Goal: Information Seeking & Learning: Find specific fact

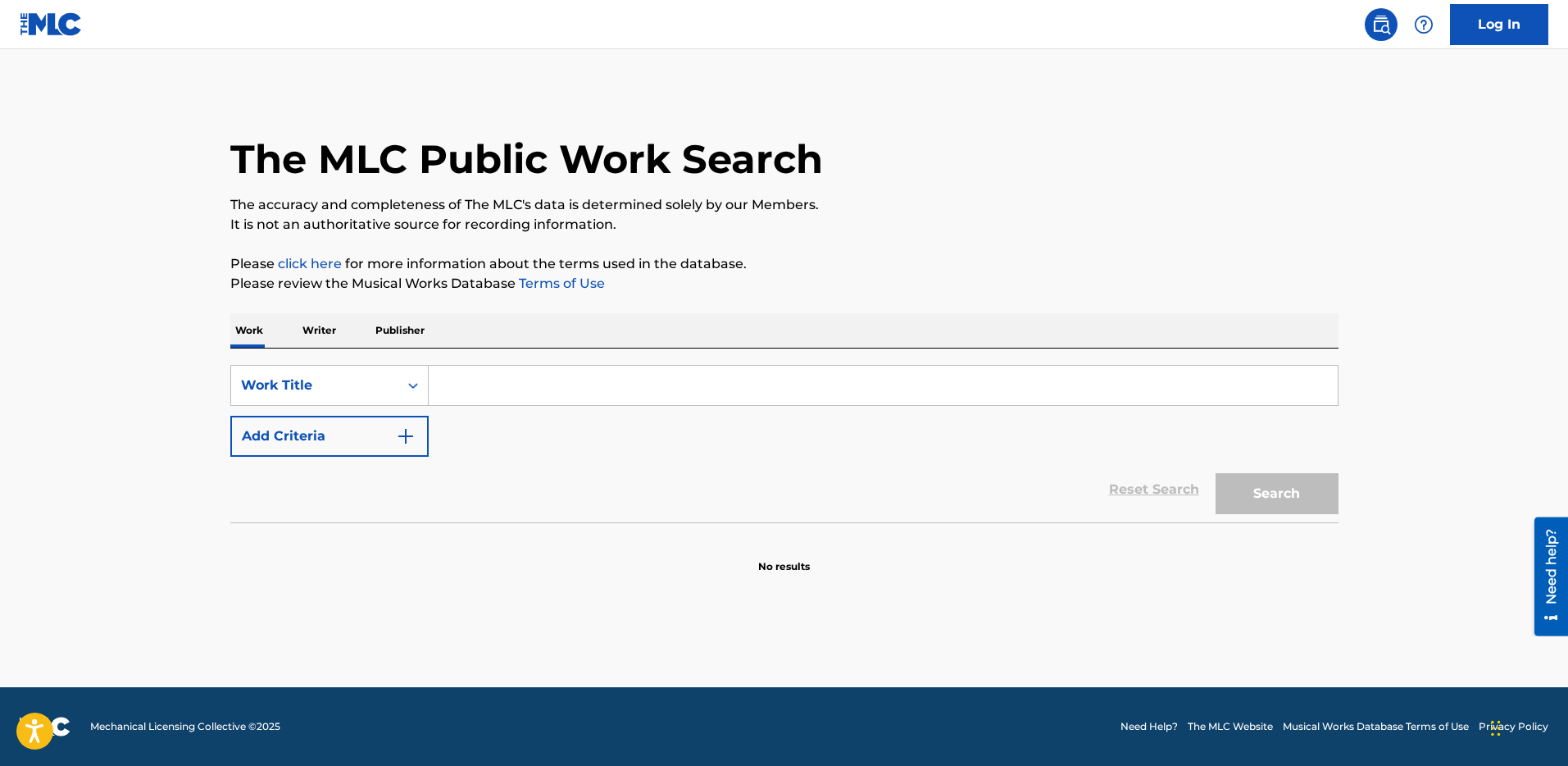
click at [469, 386] on input "Search Form" at bounding box center [883, 386] width 909 height 39
paste input "HBIBA DYALI"
type input "HBIBA DYALI"
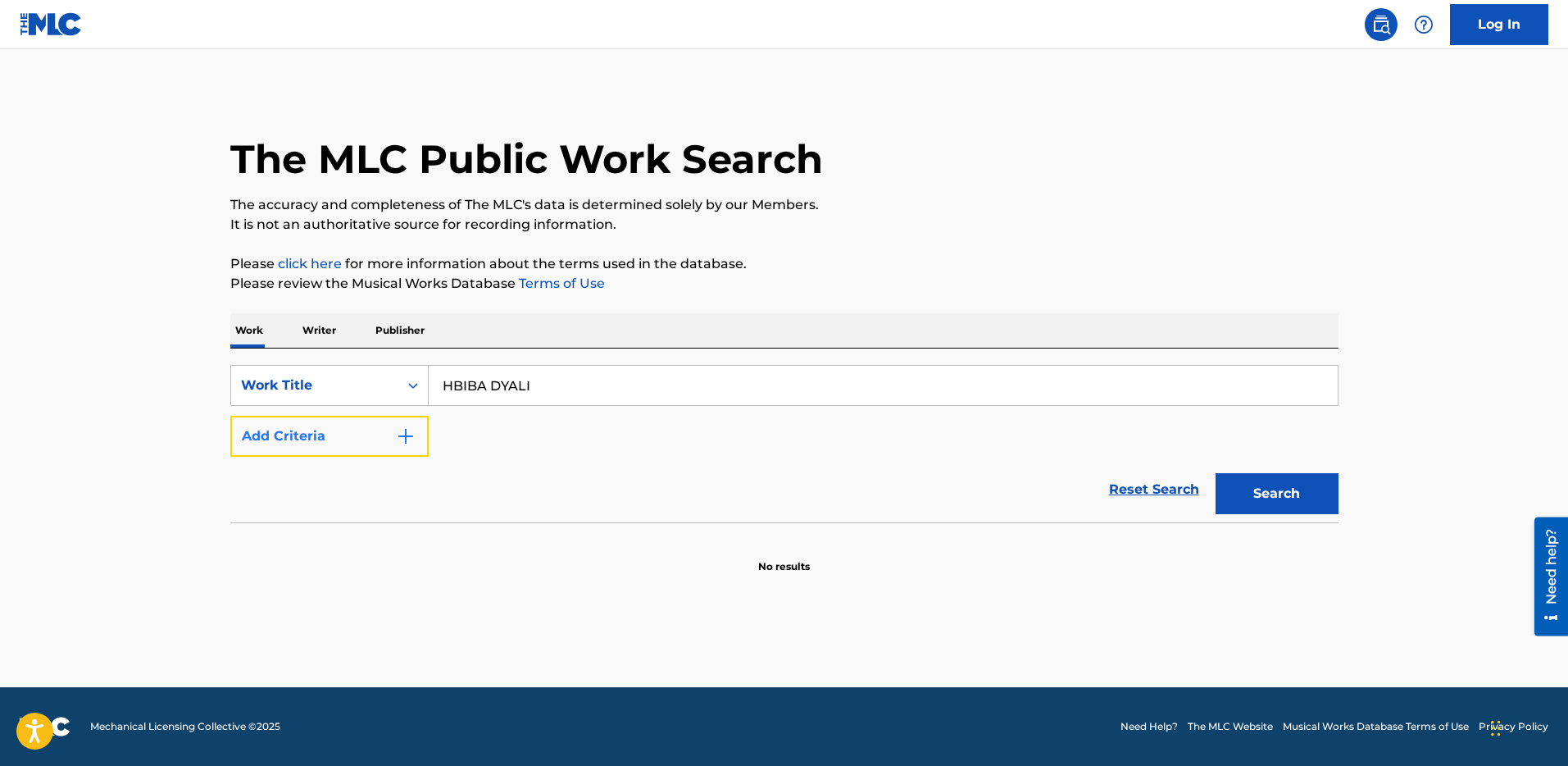
click at [318, 450] on button "Add Criteria" at bounding box center [330, 436] width 198 height 41
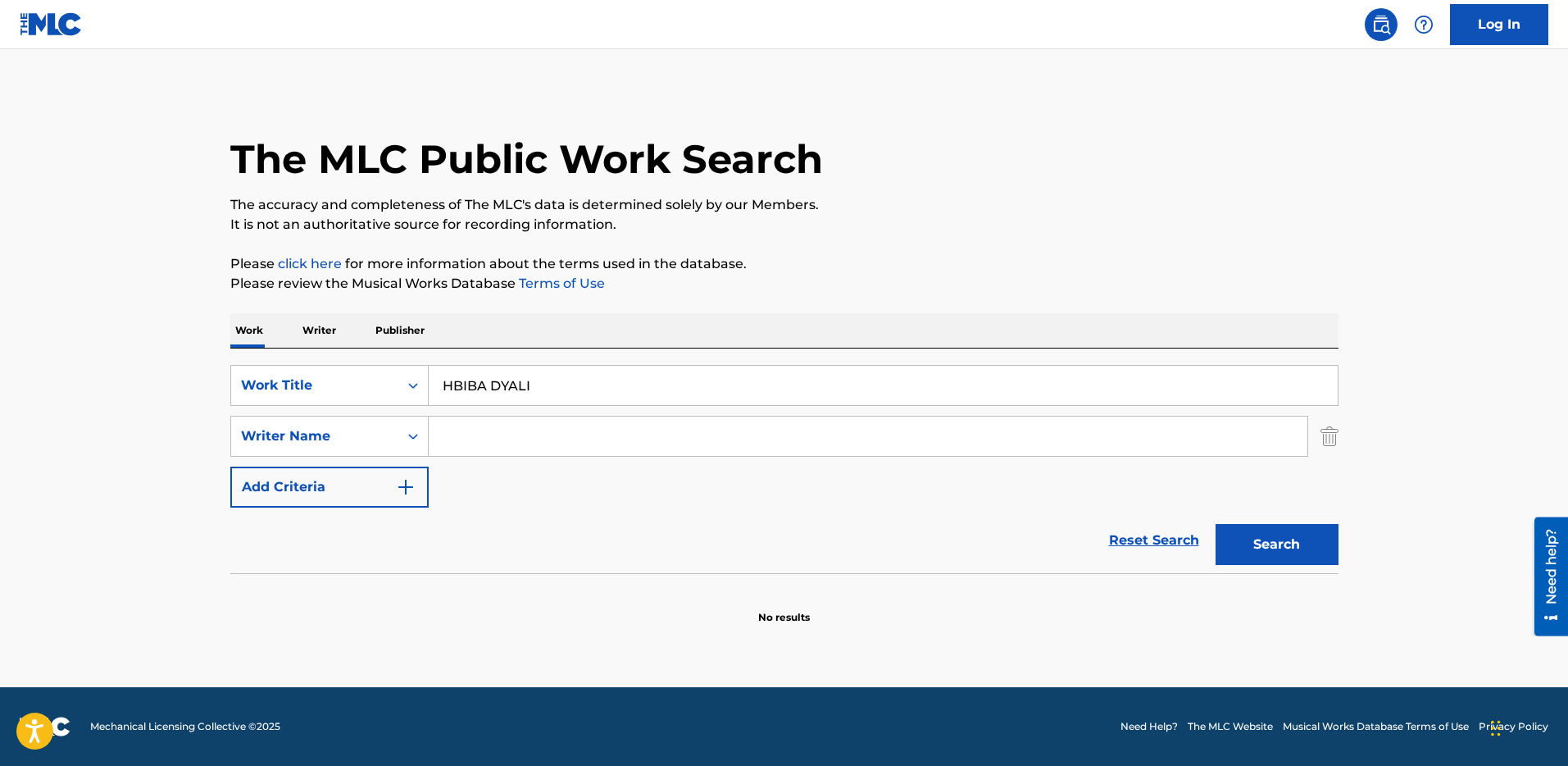
click at [600, 430] on input "Search Form" at bounding box center [867, 436] width 878 height 39
paste input "[PERSON_NAME]"
type input "[PERSON_NAME]"
click at [1265, 547] on button "Search" at bounding box center [1277, 544] width 123 height 41
click at [895, 137] on div "The MLC Public Work Search" at bounding box center [784, 149] width 1108 height 119
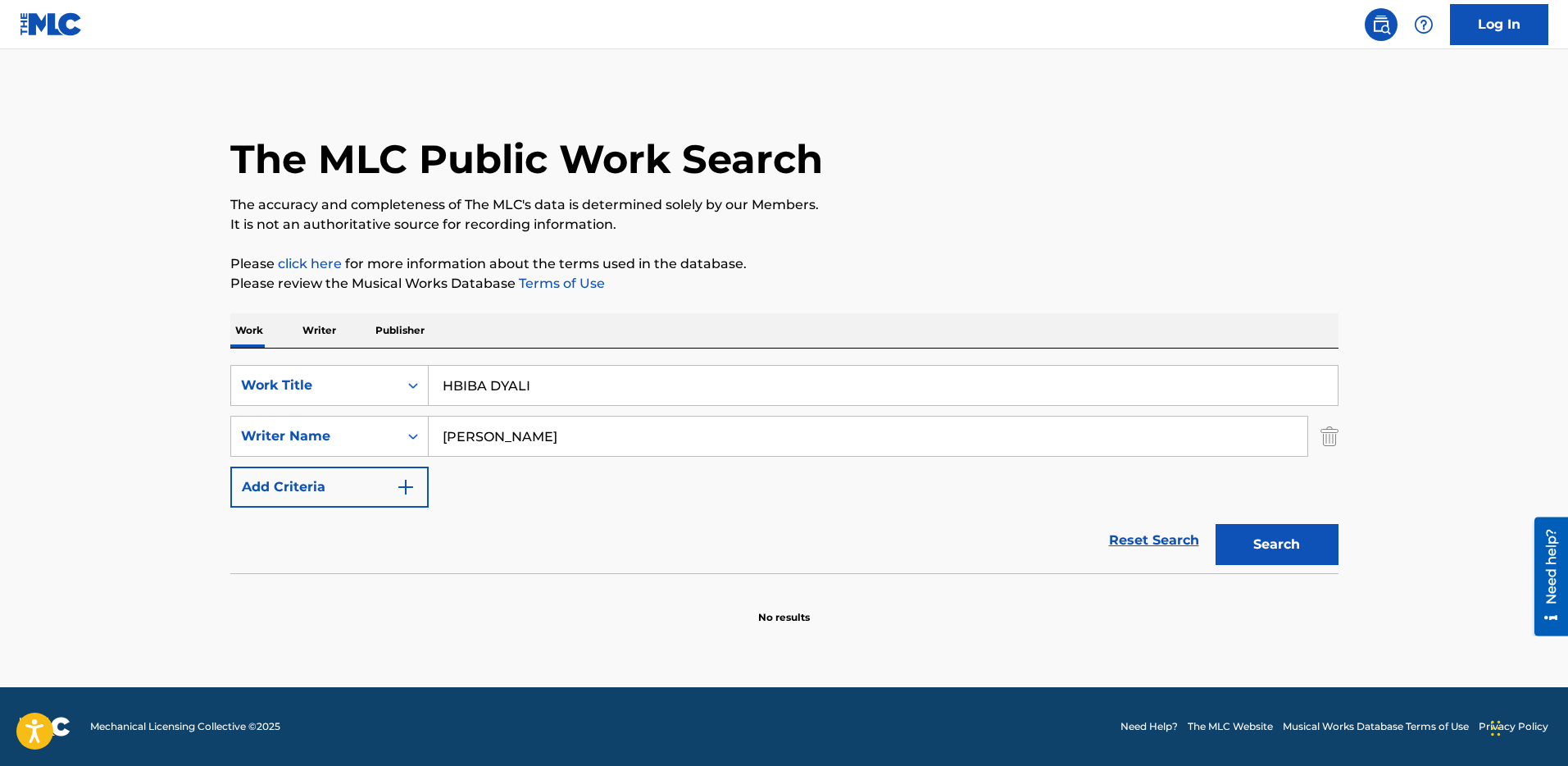
click at [514, 386] on input "HBIBA DYALI" at bounding box center [883, 386] width 909 height 39
paste input "SHEIZE"
type input "SHEIZE"
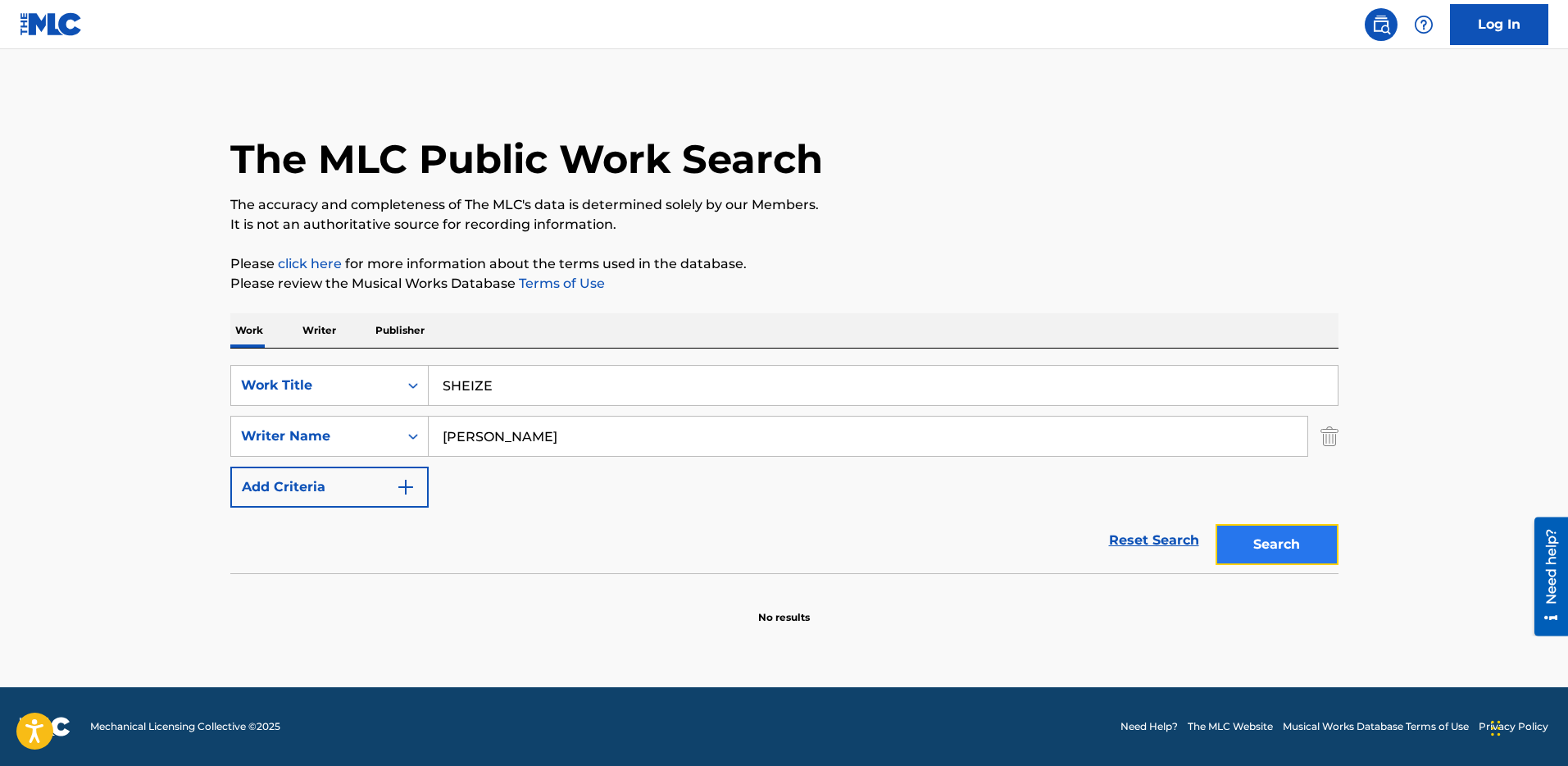
click at [1276, 553] on button "Search" at bounding box center [1277, 544] width 123 height 41
click at [1279, 549] on button "Search" at bounding box center [1277, 544] width 123 height 41
click at [1244, 551] on button "Search" at bounding box center [1277, 544] width 123 height 41
click at [460, 430] on input "[PERSON_NAME]" at bounding box center [867, 436] width 878 height 39
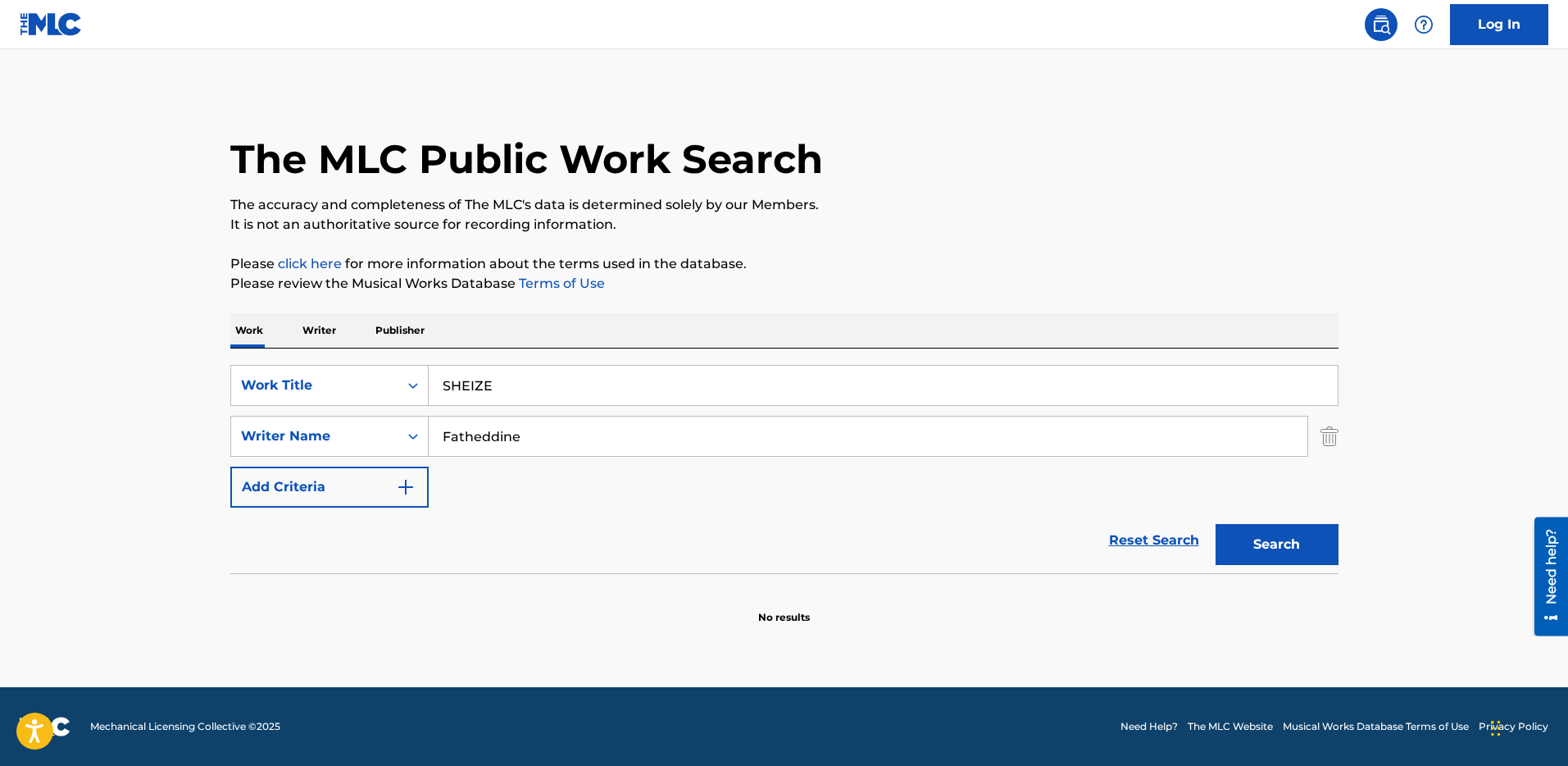
type input "Fatheddine"
click at [1216, 524] on button "Search" at bounding box center [1277, 544] width 123 height 41
click at [561, 430] on input "Fatheddine" at bounding box center [867, 436] width 878 height 39
click at [544, 439] on input "Fatheddine" at bounding box center [867, 436] width 878 height 39
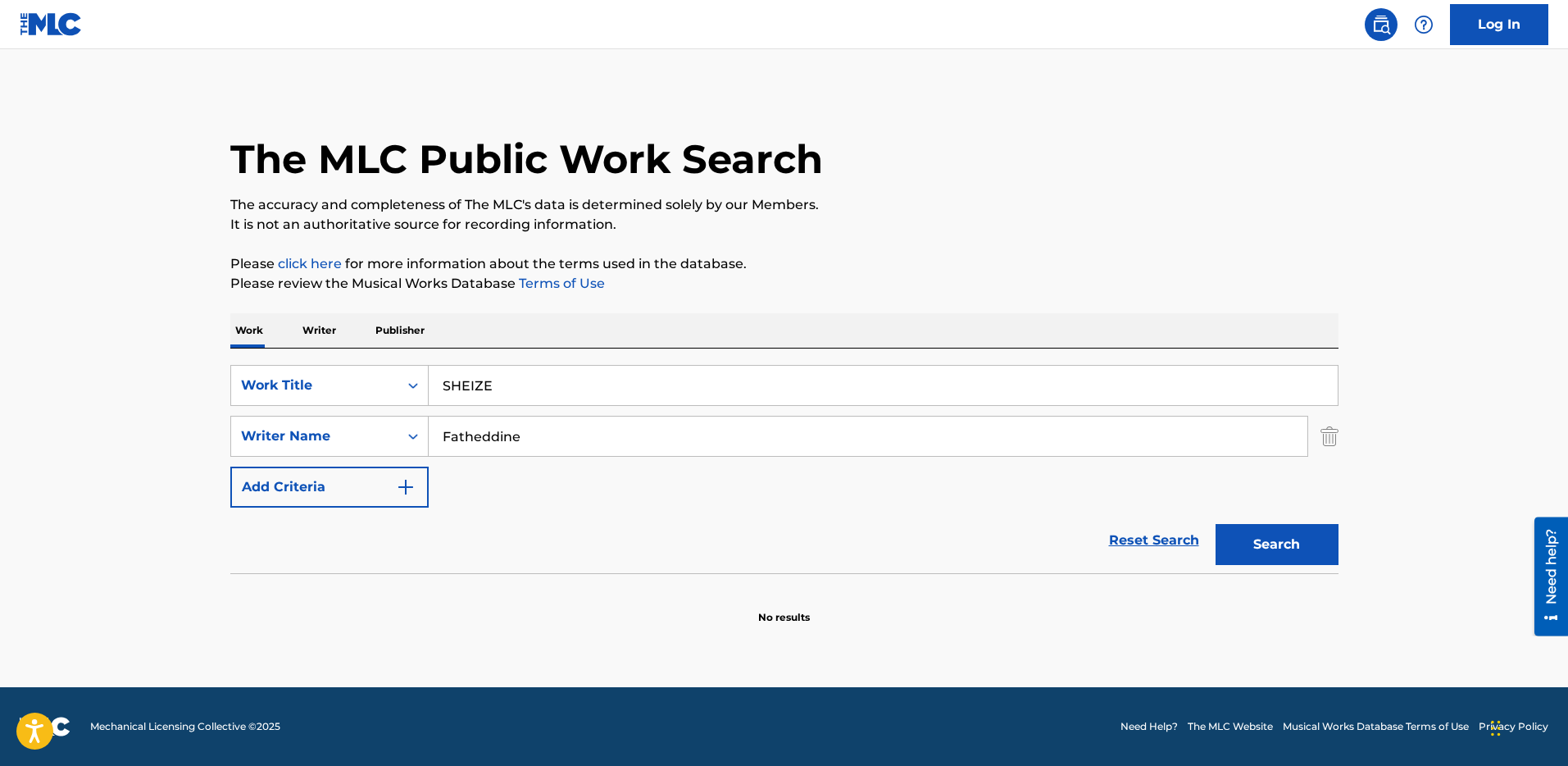
click at [544, 439] on input "Fatheddine" at bounding box center [867, 436] width 878 height 39
click at [564, 477] on div "SearchWithCriteria3ae68978-1227-452a-a532-d0086fa27b30 Work Title SHEIZE Search…" at bounding box center [784, 436] width 1108 height 142
click at [519, 490] on div "SearchWithCriteria3ae68978-1227-452a-a532-d0086fa27b30 Work Title SHEIZE Search…" at bounding box center [784, 436] width 1108 height 142
click at [511, 422] on input "Fatheddine" at bounding box center [867, 436] width 878 height 39
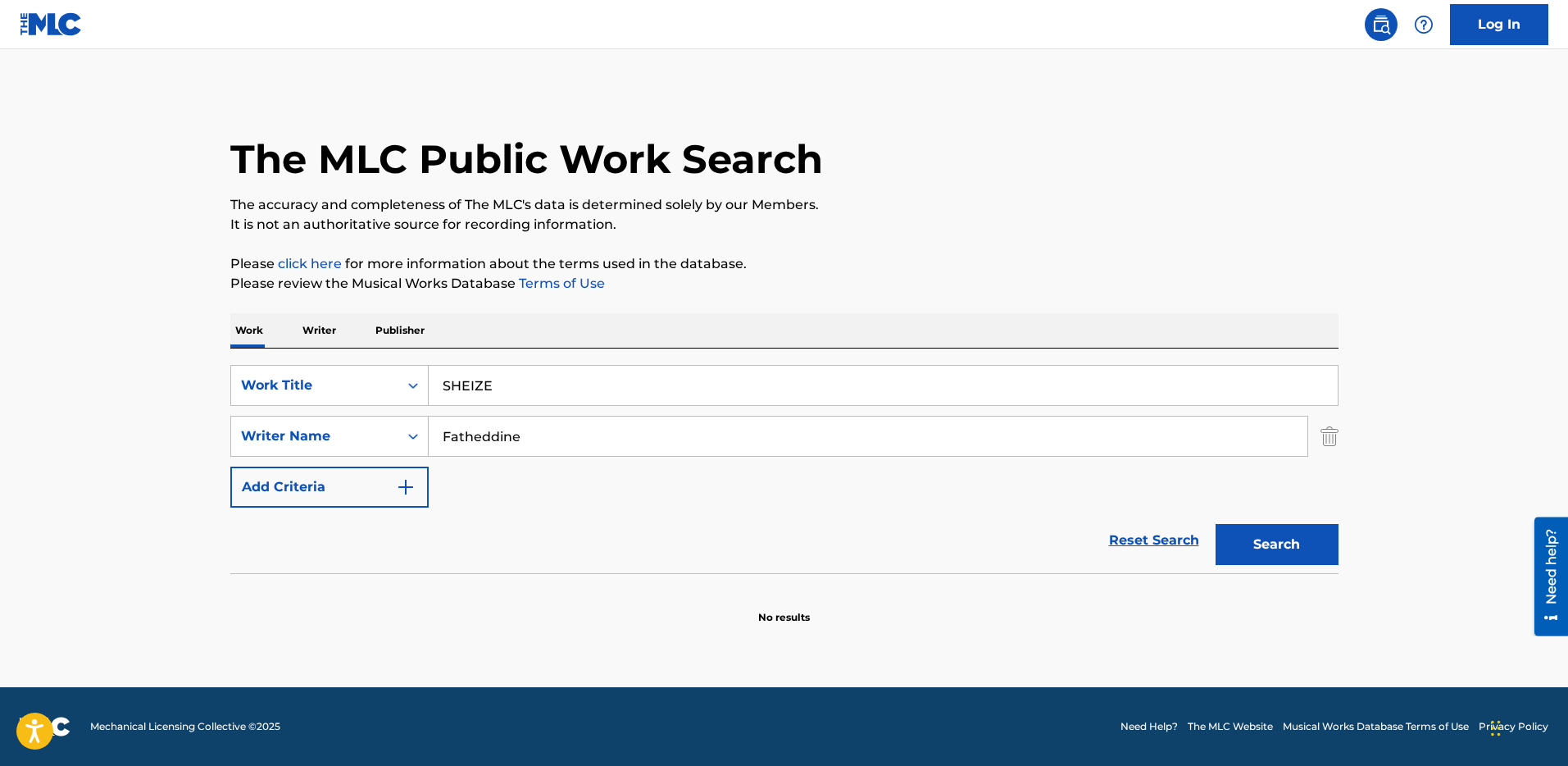
click at [511, 422] on input "Fatheddine" at bounding box center [867, 436] width 878 height 39
click at [601, 505] on div "SearchWithCriteria3ae68978-1227-452a-a532-d0086fa27b30 Work Title SHEIZE Search…" at bounding box center [784, 436] width 1108 height 142
click at [520, 430] on input "Fatheddine" at bounding box center [867, 436] width 878 height 39
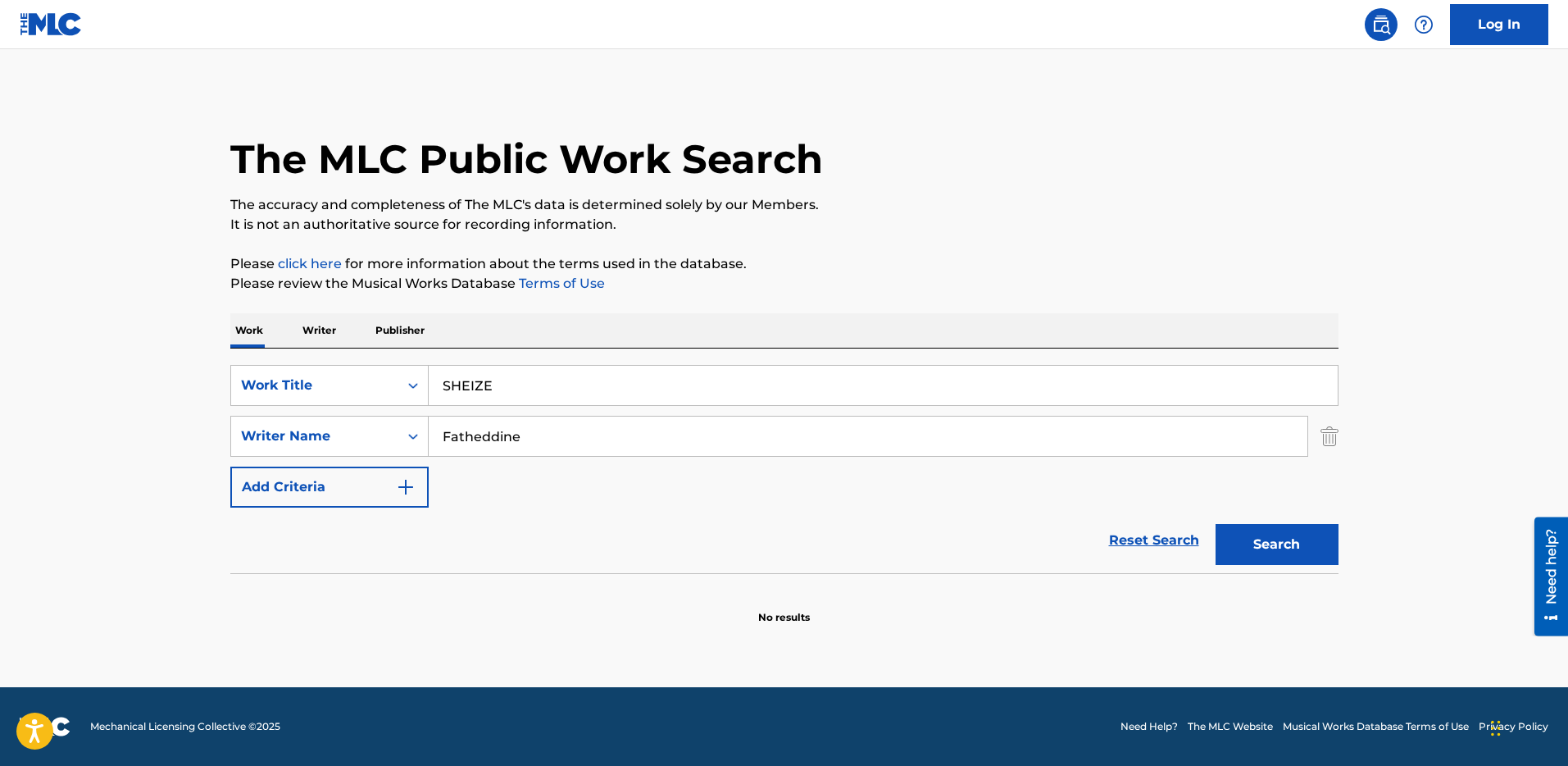
click at [596, 535] on div "Reset Search Search" at bounding box center [784, 540] width 1108 height 65
click at [1260, 530] on button "Search" at bounding box center [1277, 544] width 123 height 41
click at [516, 405] on div "SHEIZE" at bounding box center [884, 386] width 910 height 41
click at [568, 389] on input "SHEIZE" at bounding box center [883, 386] width 909 height 39
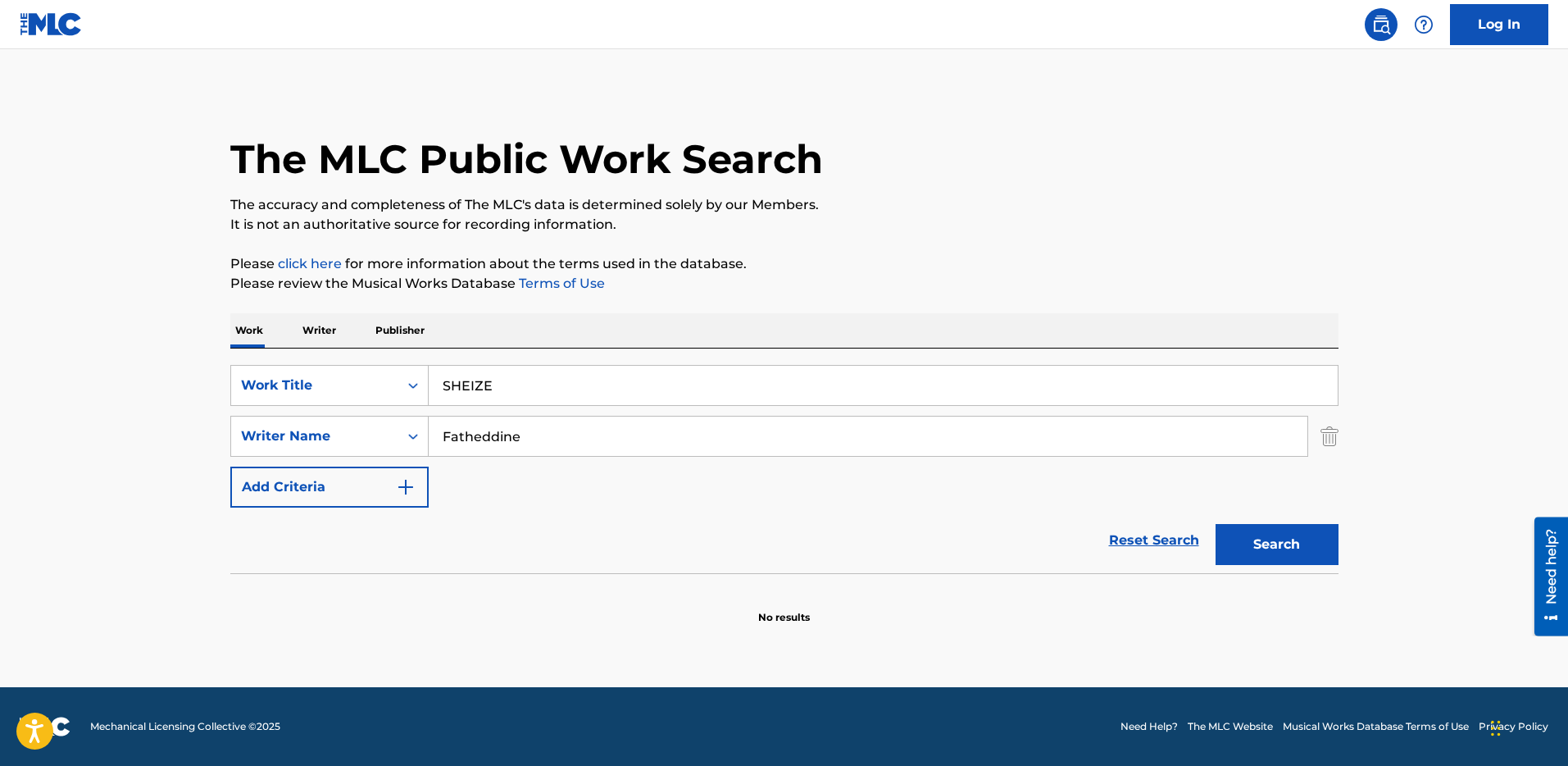
click at [568, 389] on input "SHEIZE" at bounding box center [883, 386] width 909 height 39
paste input "Bati Sanka"
type input "Bati Sanka"
click at [562, 436] on input "Fatheddine" at bounding box center [867, 436] width 878 height 39
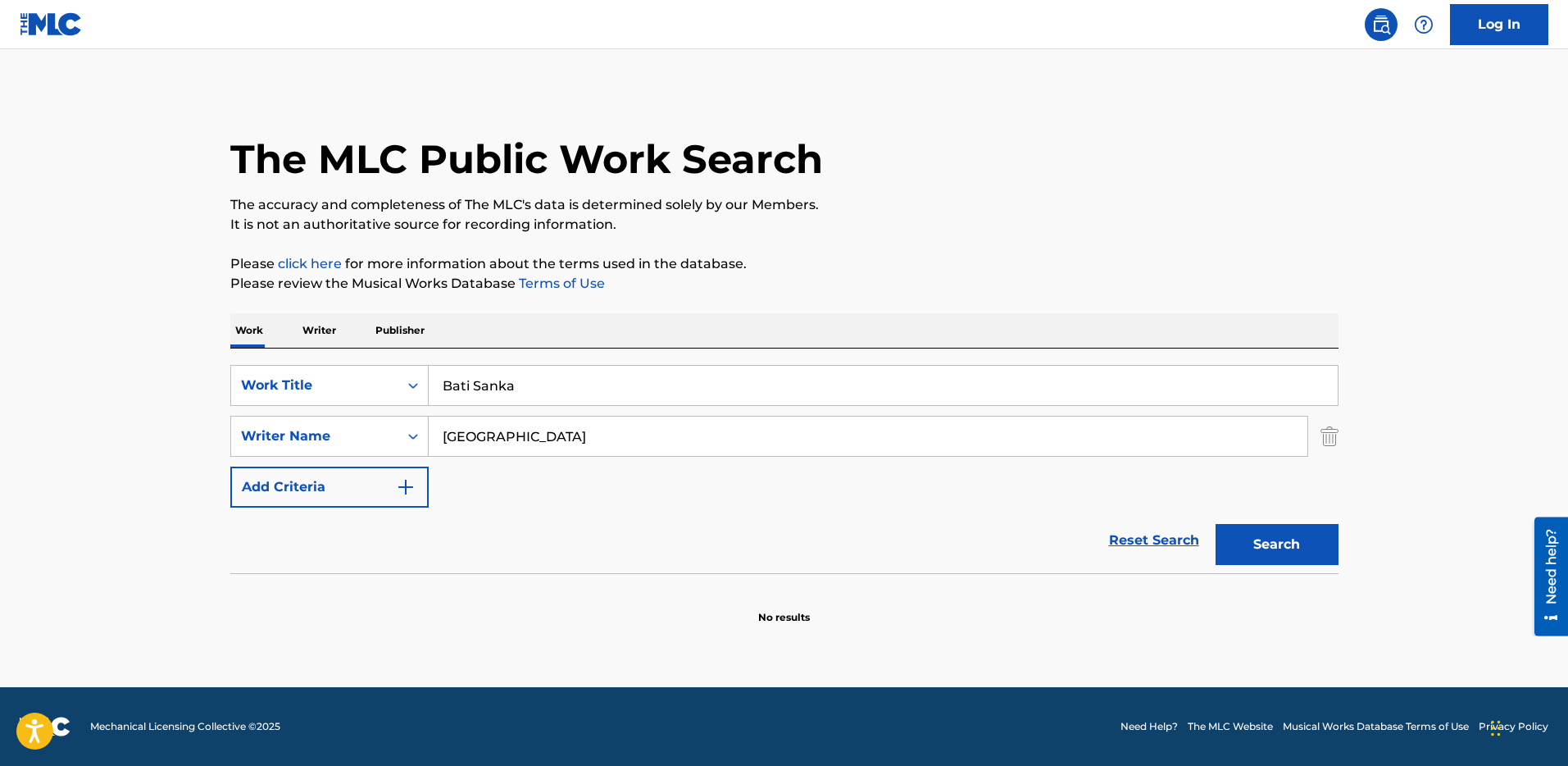
type input "[GEOGRAPHIC_DATA]"
click at [1216, 524] on button "Search" at bounding box center [1277, 544] width 123 height 41
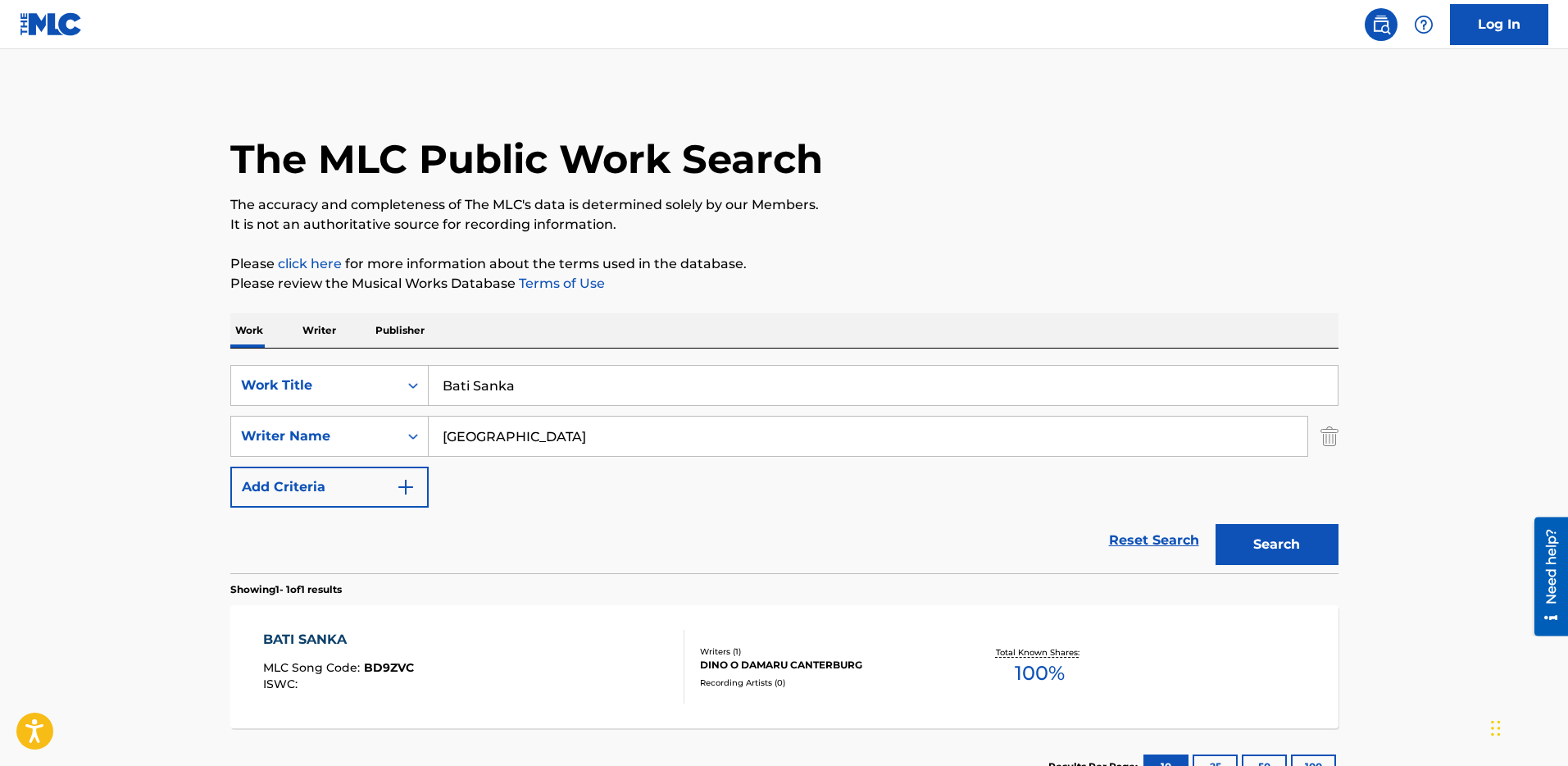
scroll to position [126, 0]
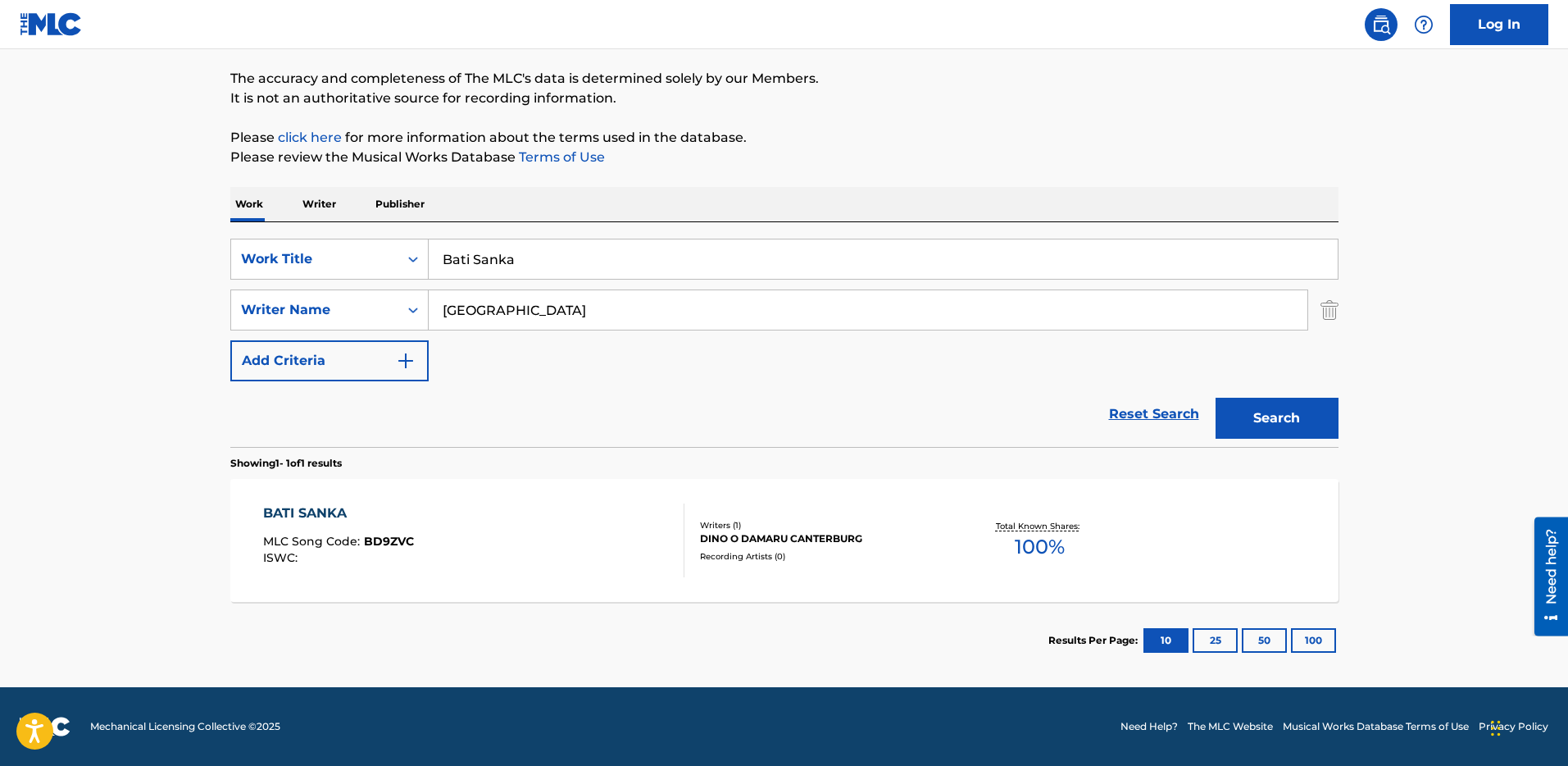
click at [605, 545] on div "BATI SANKA MLC Song Code : BD9ZVC ISWC :" at bounding box center [474, 540] width 421 height 74
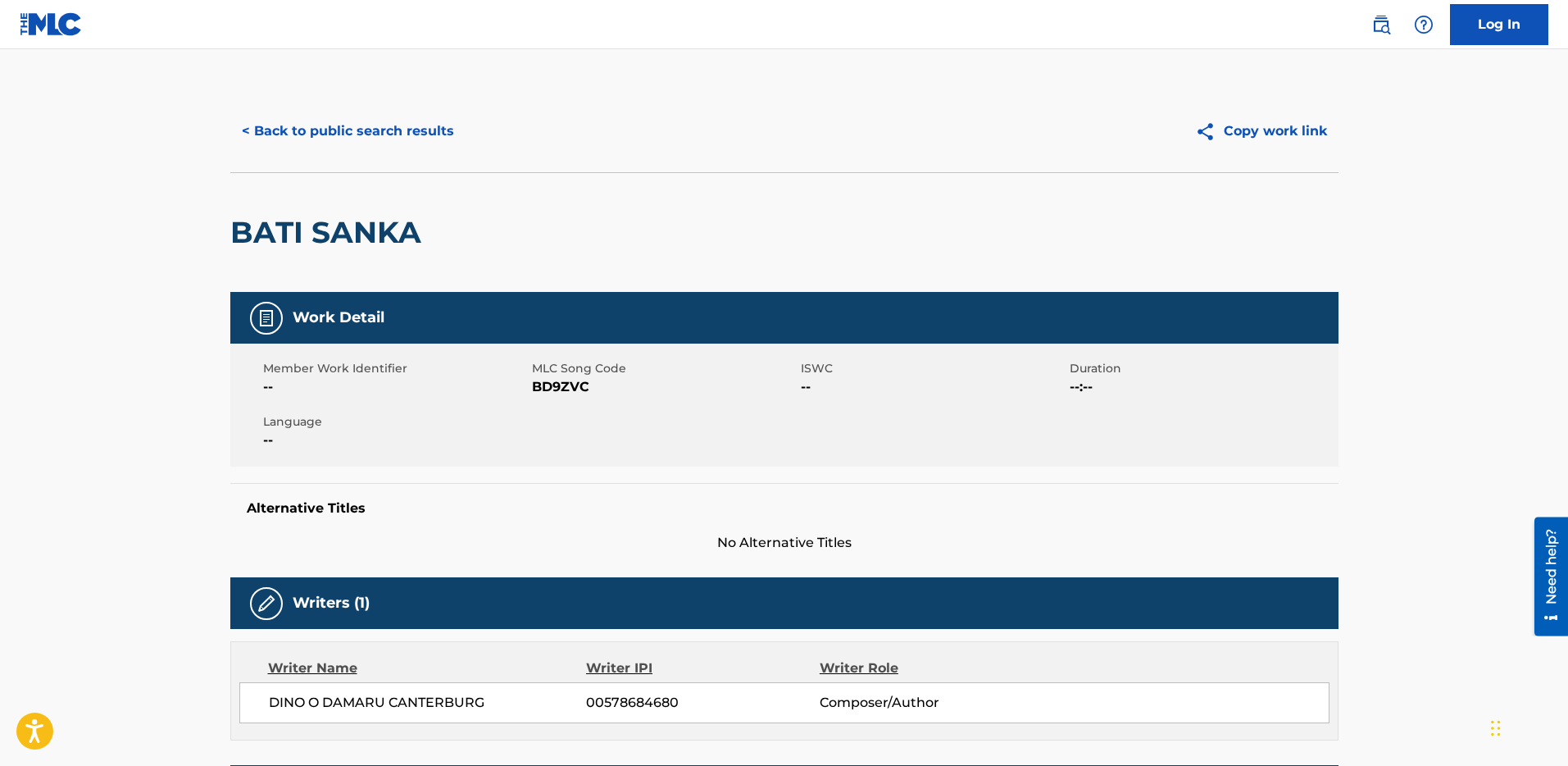
click at [40, 28] on img at bounding box center [51, 25] width 64 height 24
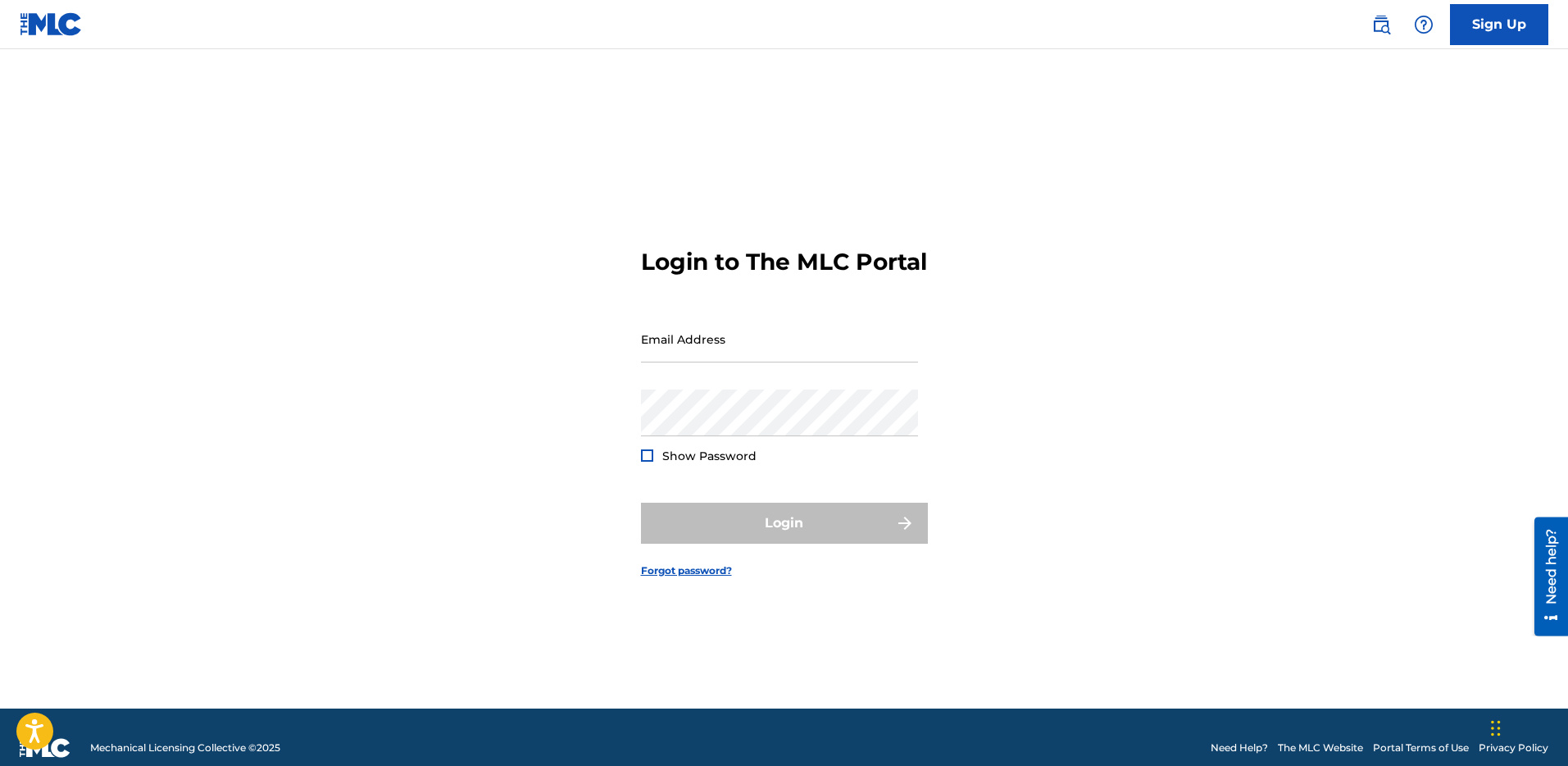
click at [553, 342] on div "Login to The MLC Portal Email Address Password Show Password Login Forgot passw…" at bounding box center [784, 399] width 1148 height 619
click at [755, 345] on input "Email Address" at bounding box center [779, 339] width 277 height 47
click at [1067, 272] on div "Login to The MLC Portal Email Address Password Show Password Login Forgot passw…" at bounding box center [784, 399] width 1148 height 619
click at [691, 359] on input "Email Address" at bounding box center [779, 339] width 277 height 47
click at [58, 13] on img at bounding box center [51, 25] width 64 height 24
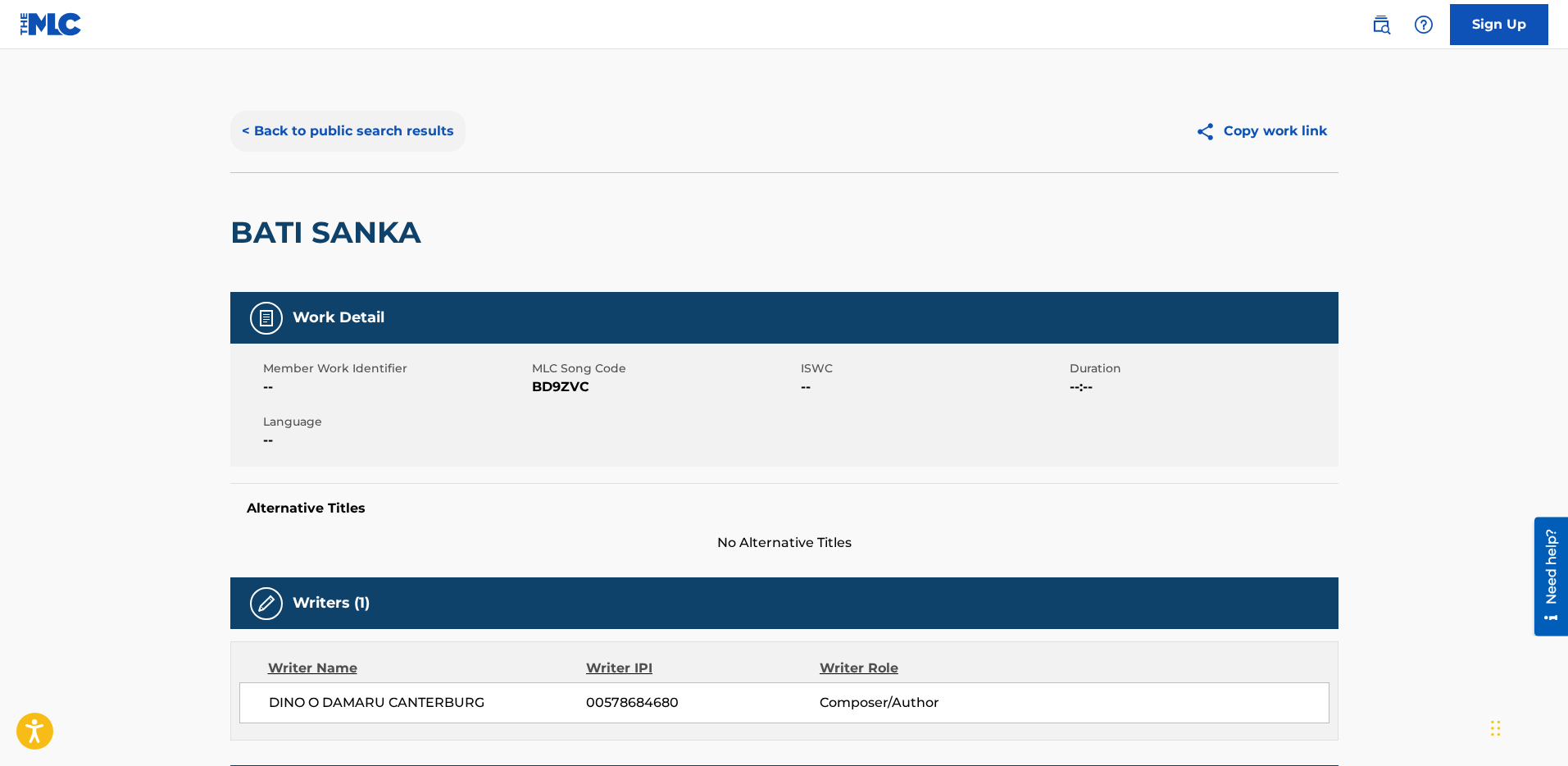
click at [268, 131] on button "< Back to public search results" at bounding box center [348, 131] width 235 height 41
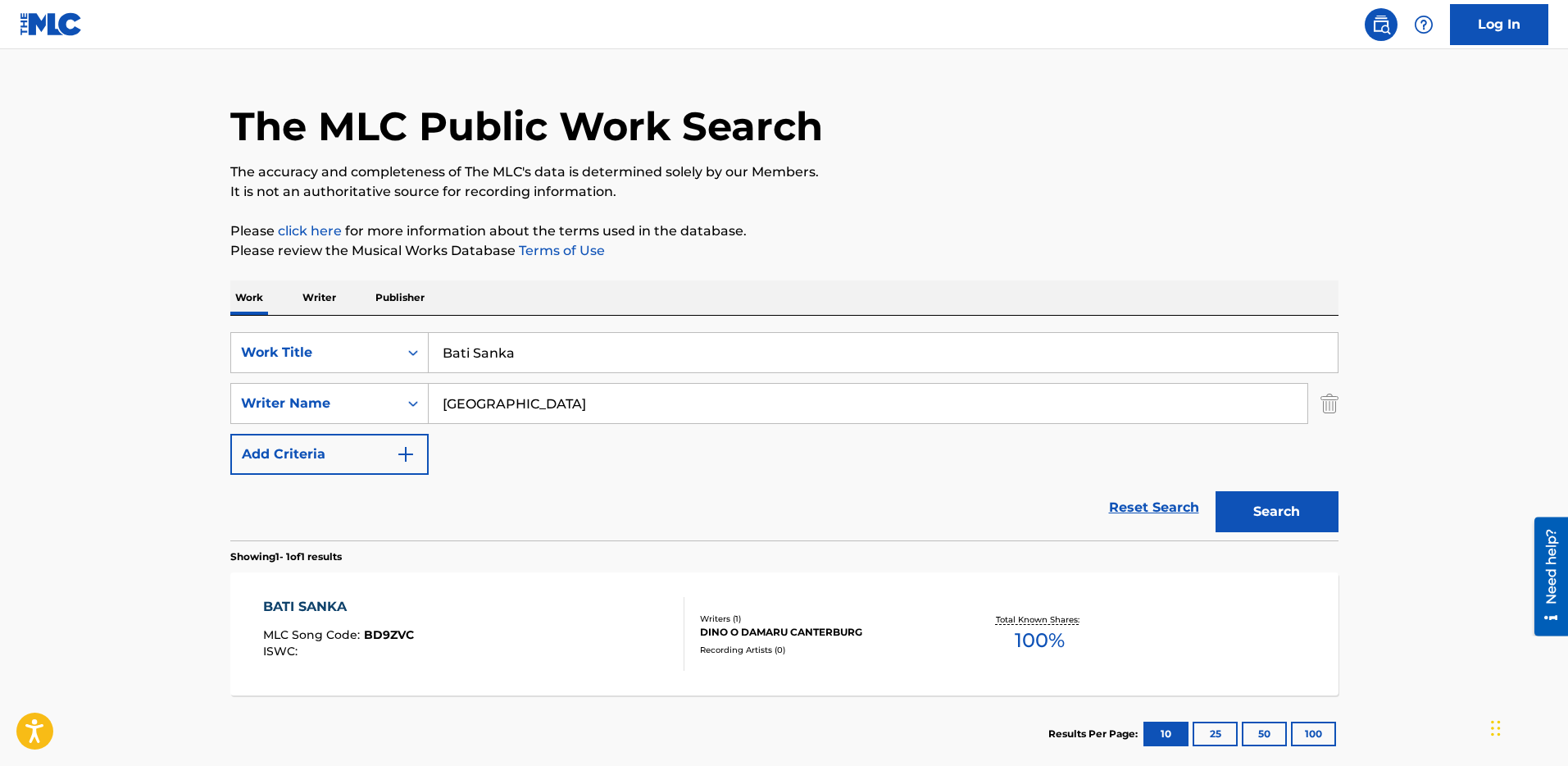
click at [610, 358] on input "Bati Sanka" at bounding box center [883, 352] width 909 height 39
paste input "It Clicked"
type input "It Clicked"
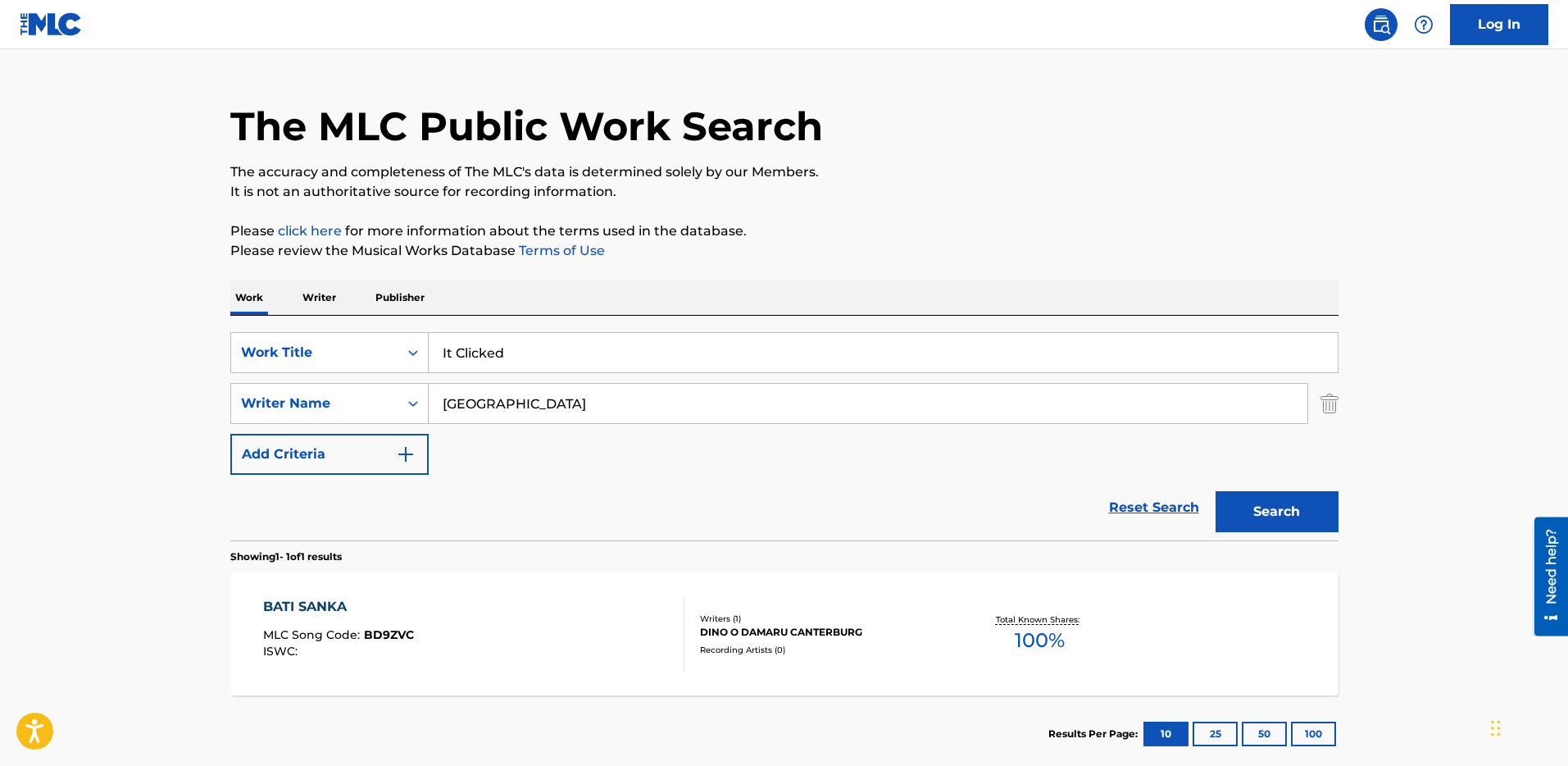
click at [571, 408] on input "[GEOGRAPHIC_DATA]" at bounding box center [867, 403] width 878 height 39
type input "Scheppingen"
click at [1216, 491] on button "Search" at bounding box center [1277, 512] width 123 height 41
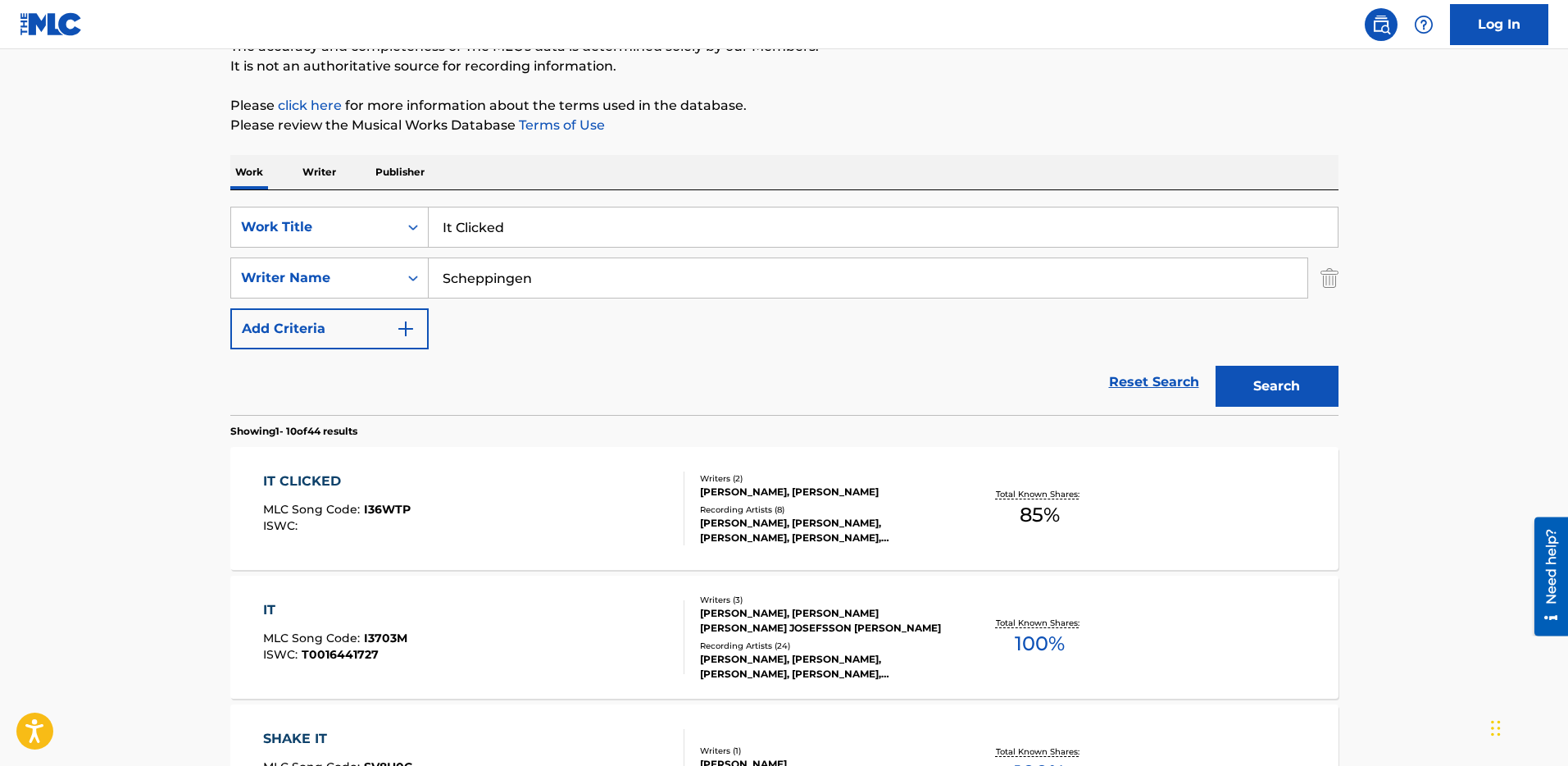
scroll to position [164, 0]
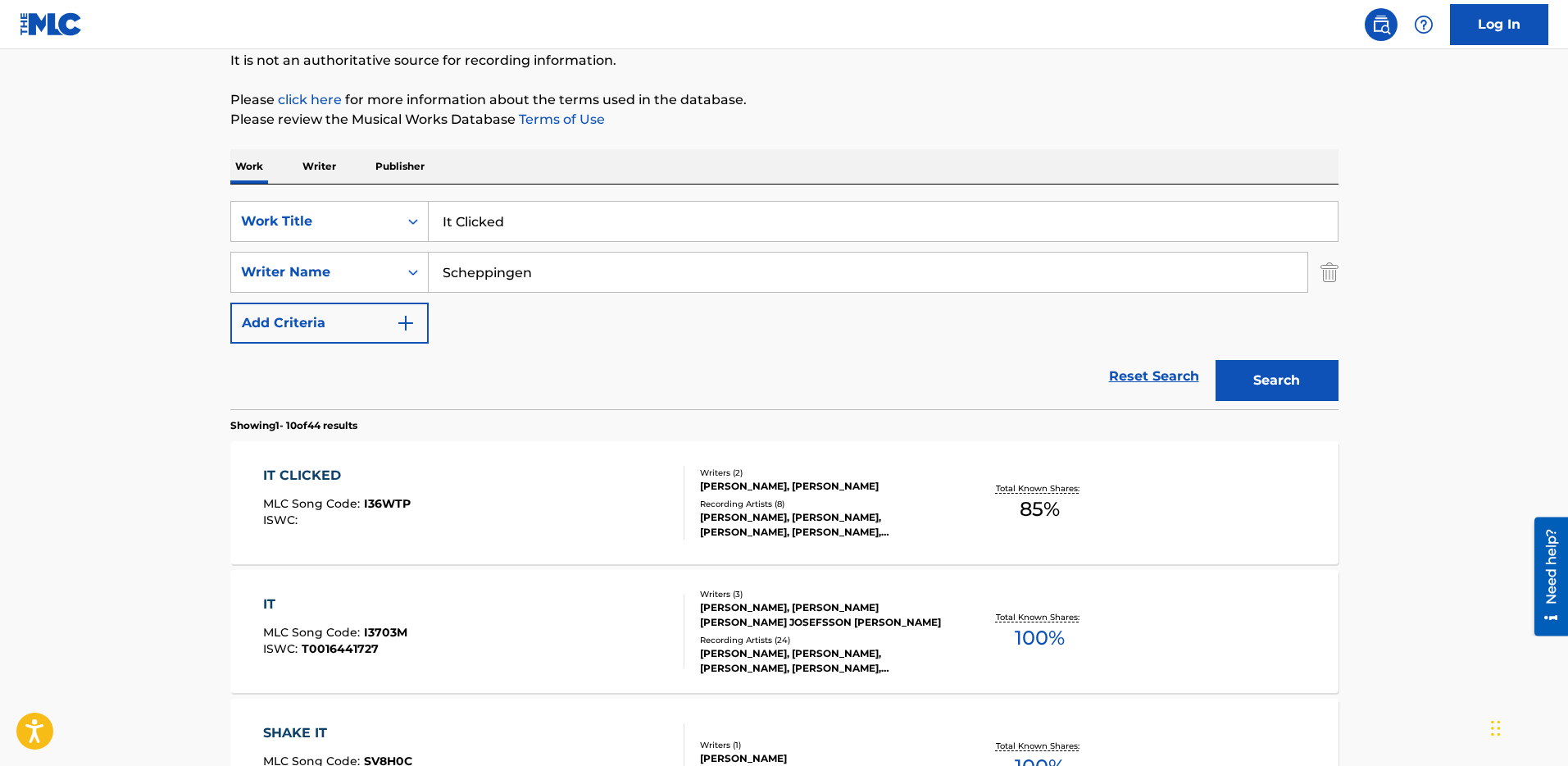
click at [449, 497] on div "IT CLICKED MLC Song Code : I36WTP ISWC :" at bounding box center [474, 502] width 421 height 74
